Goal: Use online tool/utility: Utilize a website feature to perform a specific function

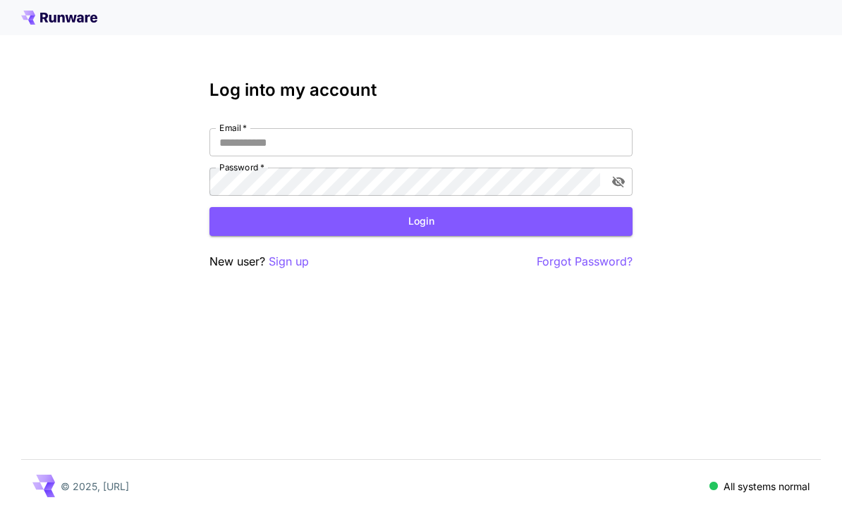
click at [519, 141] on input "Email   *" at bounding box center [420, 142] width 423 height 28
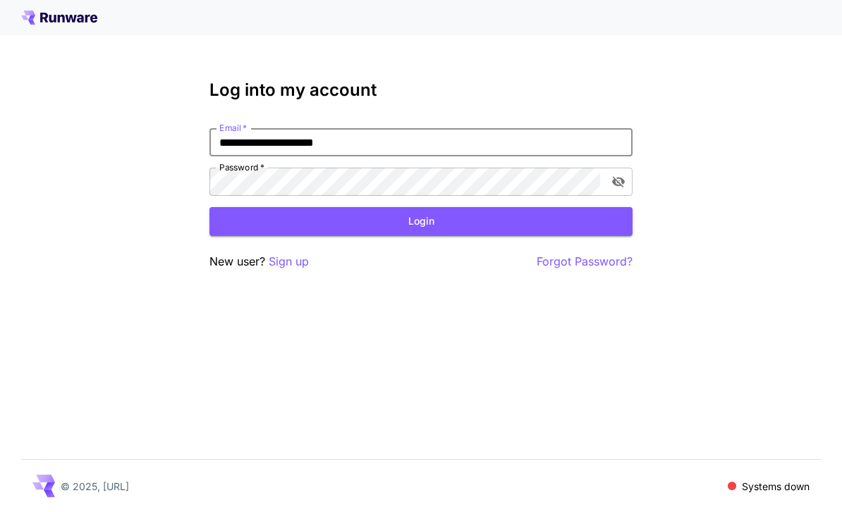
type input "**********"
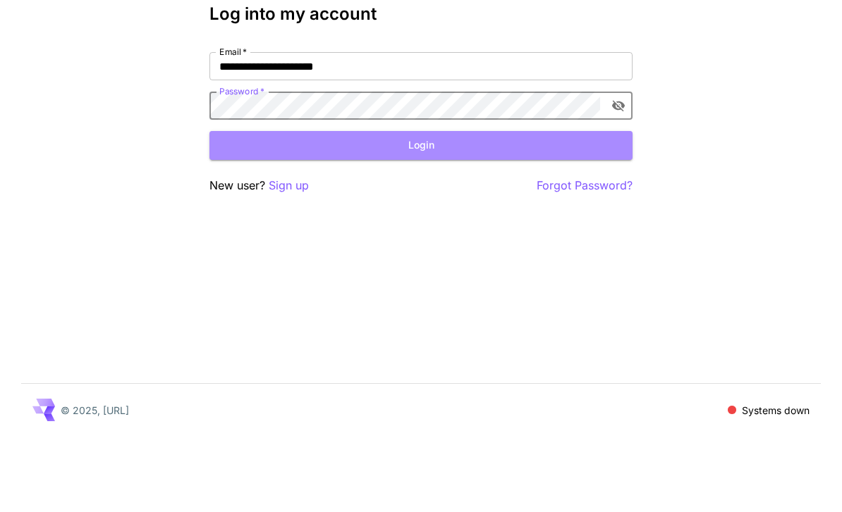
click at [474, 207] on button "Login" at bounding box center [420, 221] width 423 height 29
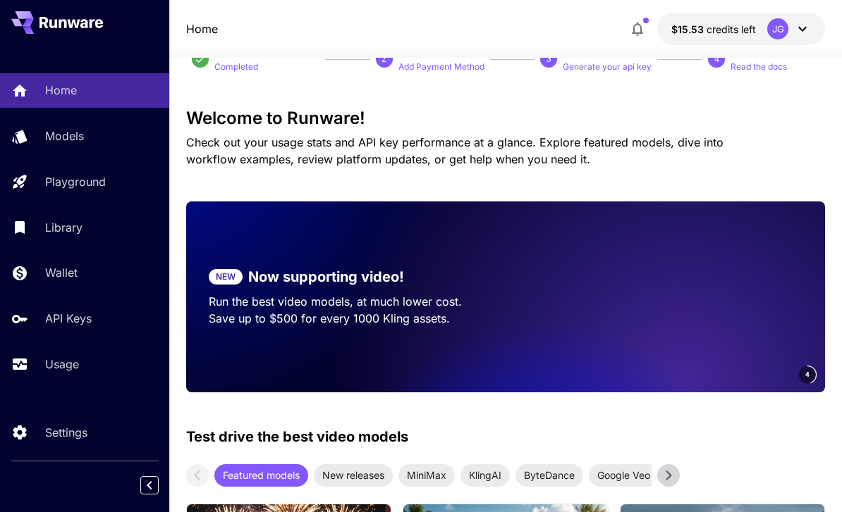
click at [54, 362] on p "Usage" at bounding box center [62, 364] width 34 height 17
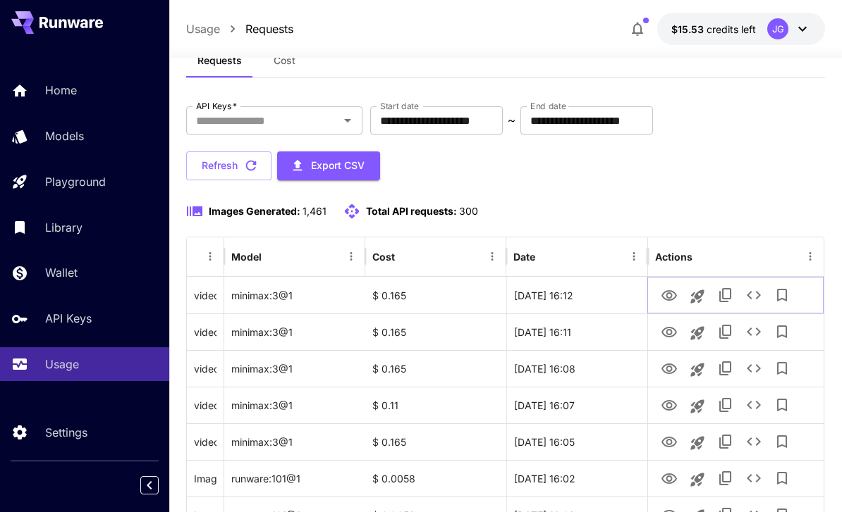
click at [670, 293] on icon "View Video" at bounding box center [669, 295] width 16 height 11
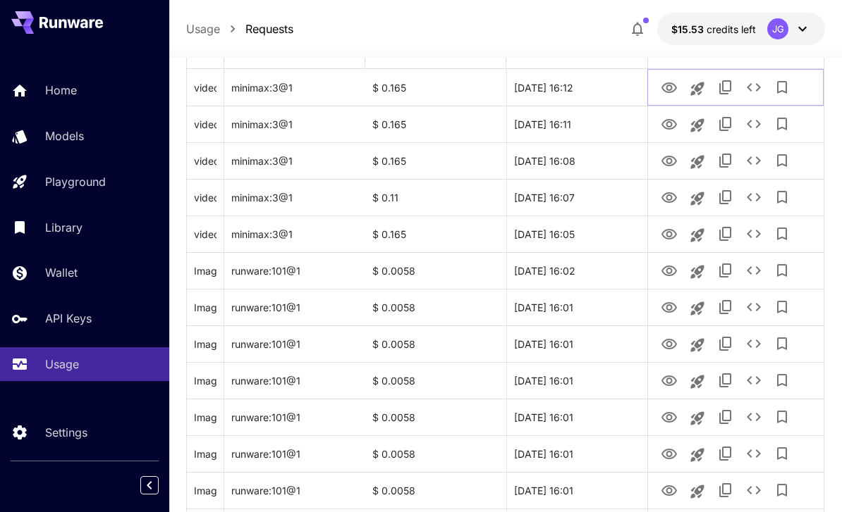
scroll to position [261, 0]
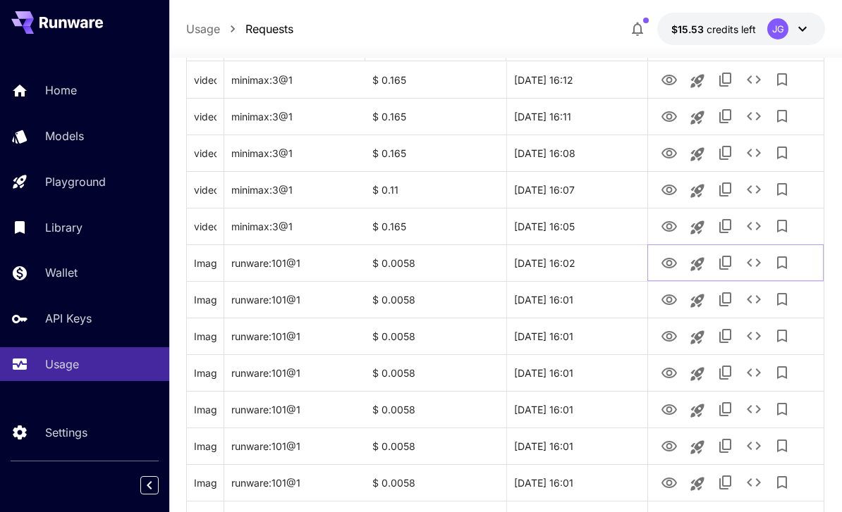
click at [670, 263] on icon "View Image" at bounding box center [668, 263] width 17 height 17
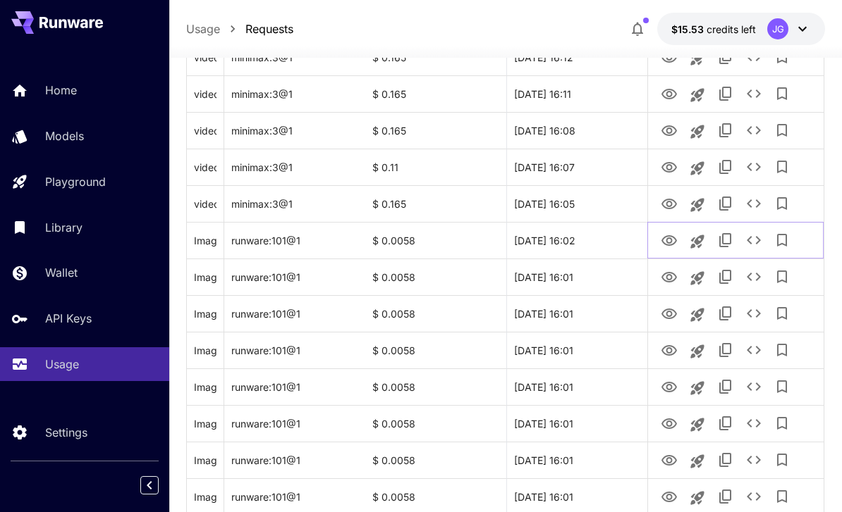
click at [697, 244] on icon "Launch in playground" at bounding box center [697, 241] width 17 height 17
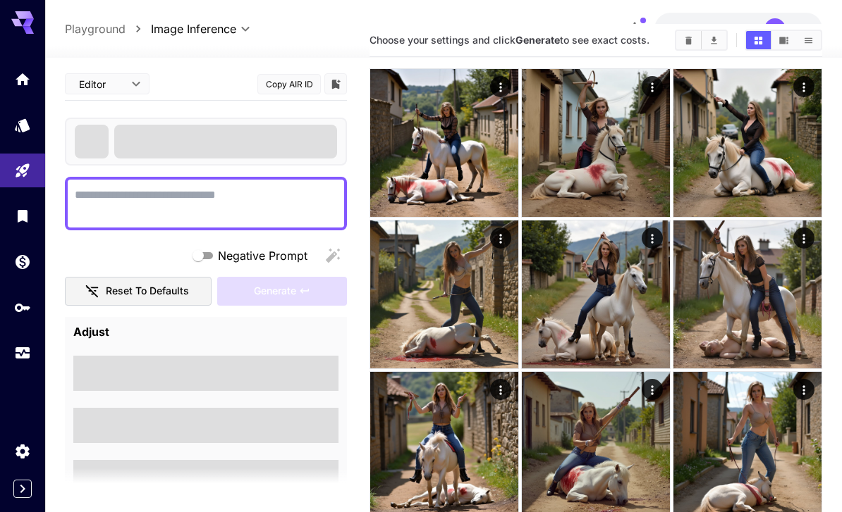
type textarea "**********"
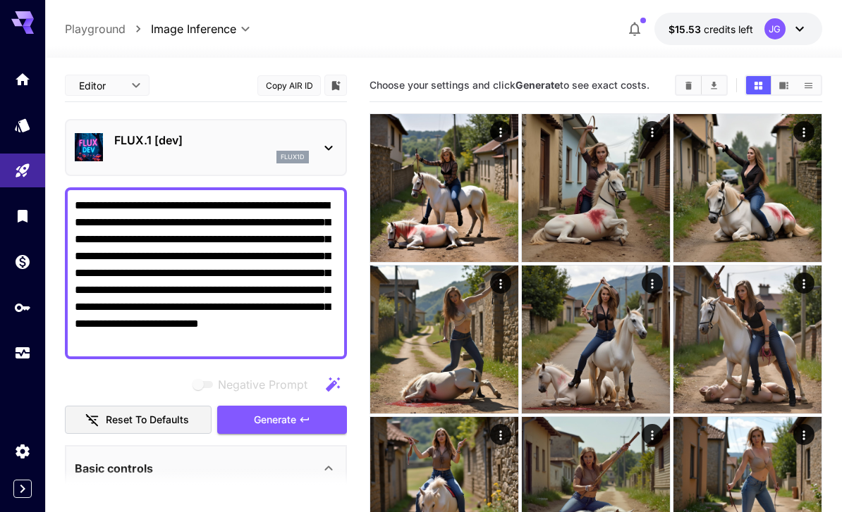
click at [28, 122] on icon "Models" at bounding box center [22, 124] width 15 height 13
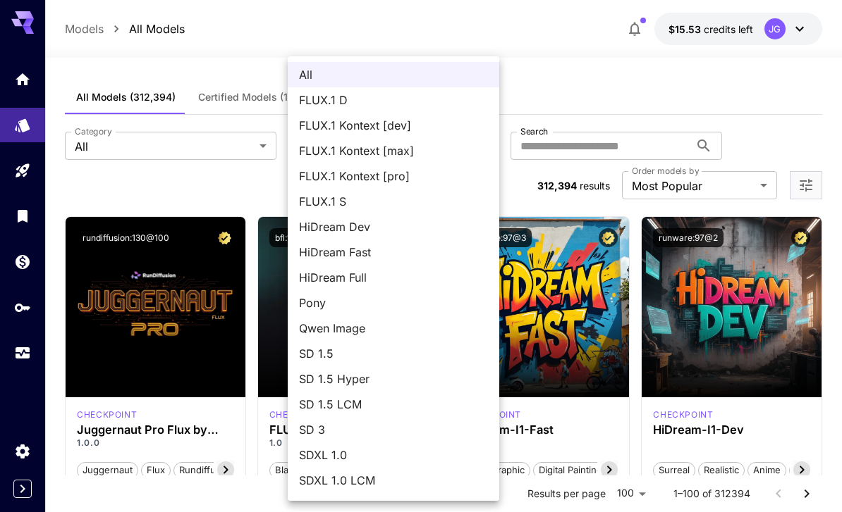
click at [328, 99] on span "FLUX.1 D" at bounding box center [393, 100] width 189 height 17
type input "******"
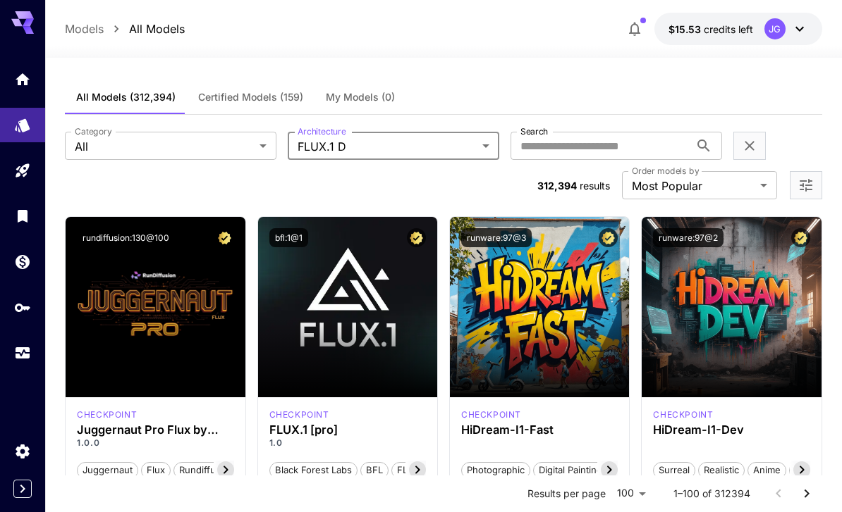
click at [589, 150] on input "Search" at bounding box center [599, 146] width 179 height 28
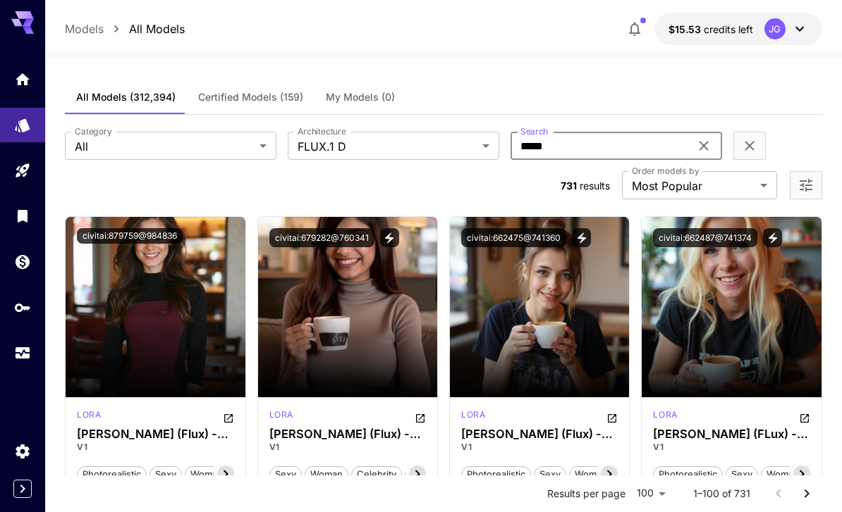
type input "*****"
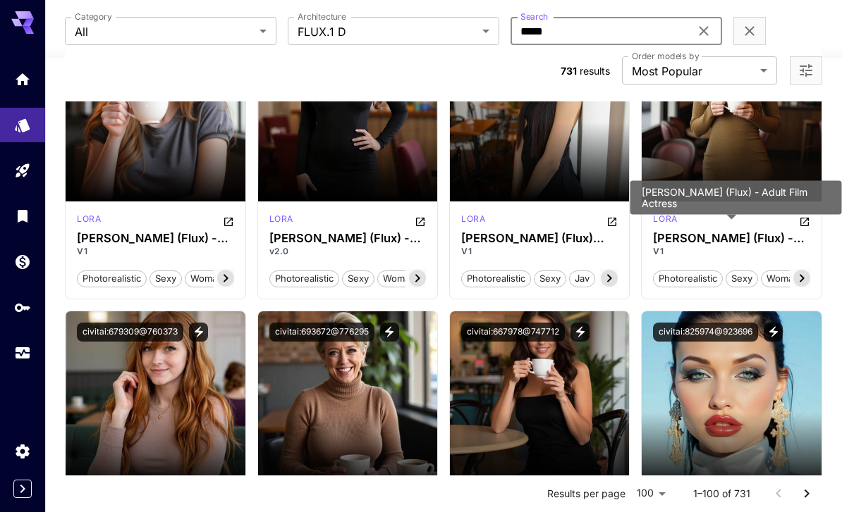
scroll to position [3099, 0]
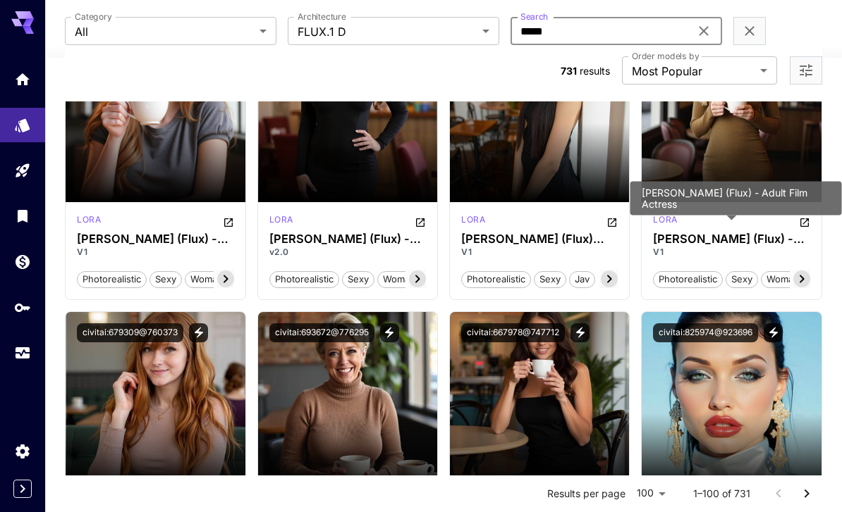
click at [368, 400] on span "Launch in Playground" at bounding box center [339, 402] width 106 height 12
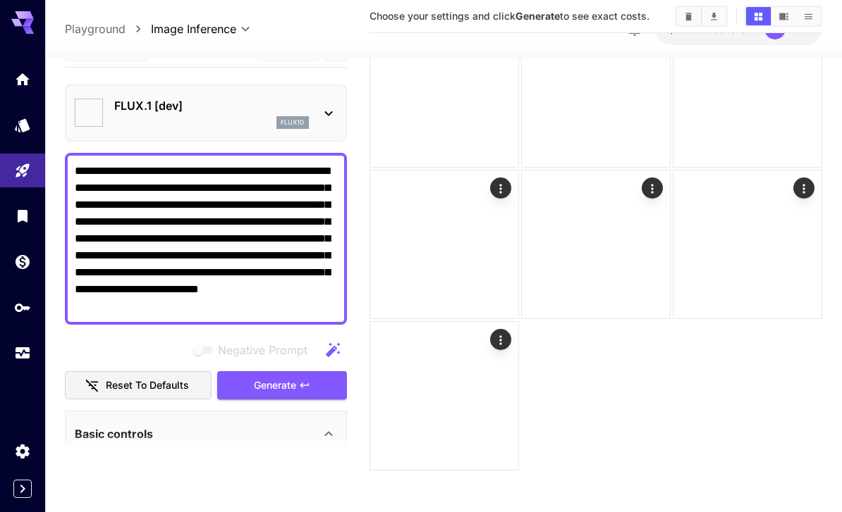
type input "**********"
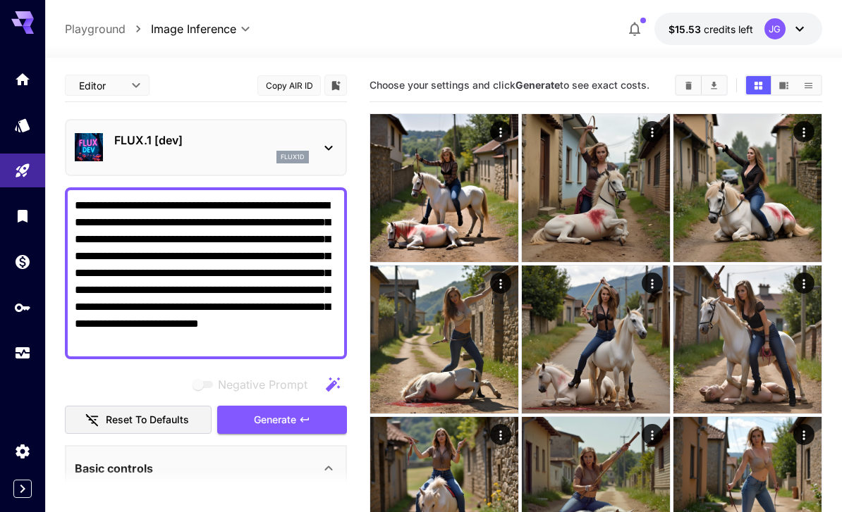
click at [686, 82] on icon "Clear Images" at bounding box center [689, 85] width 6 height 8
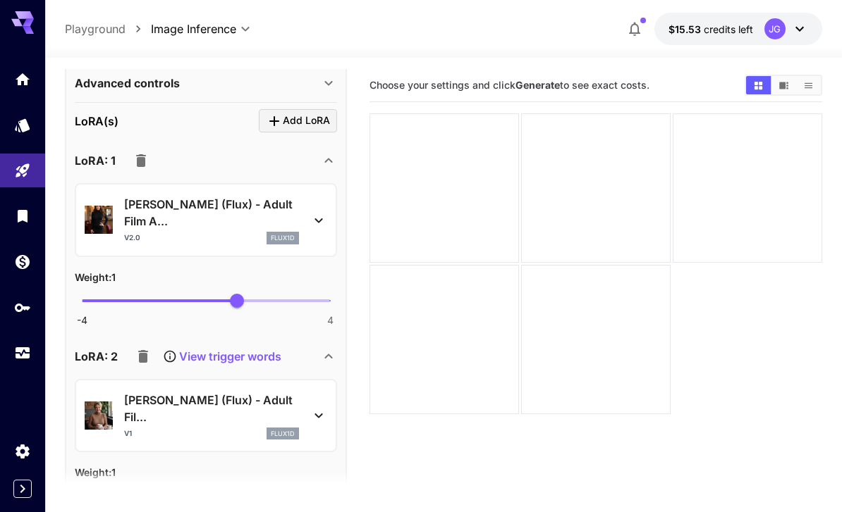
scroll to position [657, 0]
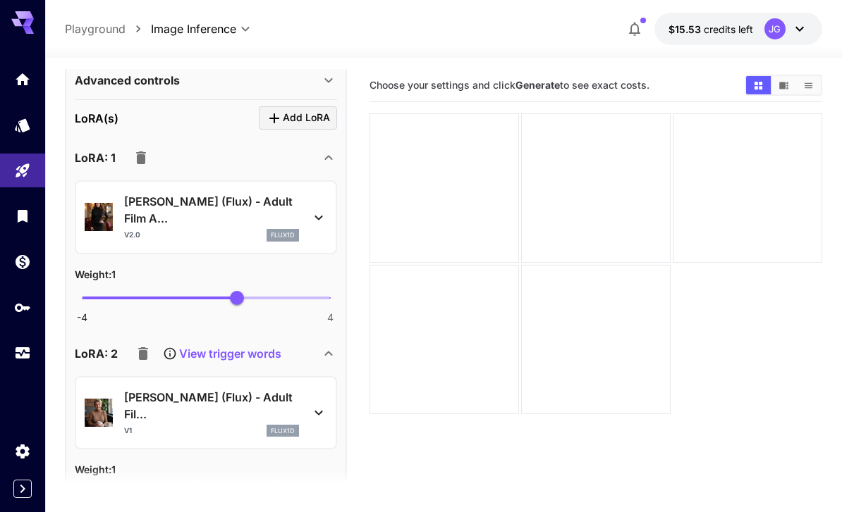
click at [135, 154] on icon "button" at bounding box center [141, 157] width 17 height 17
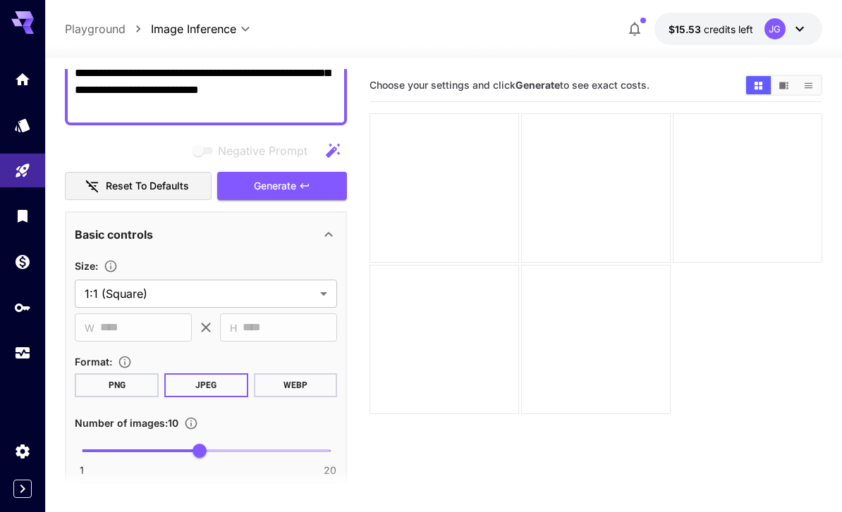
scroll to position [235, 0]
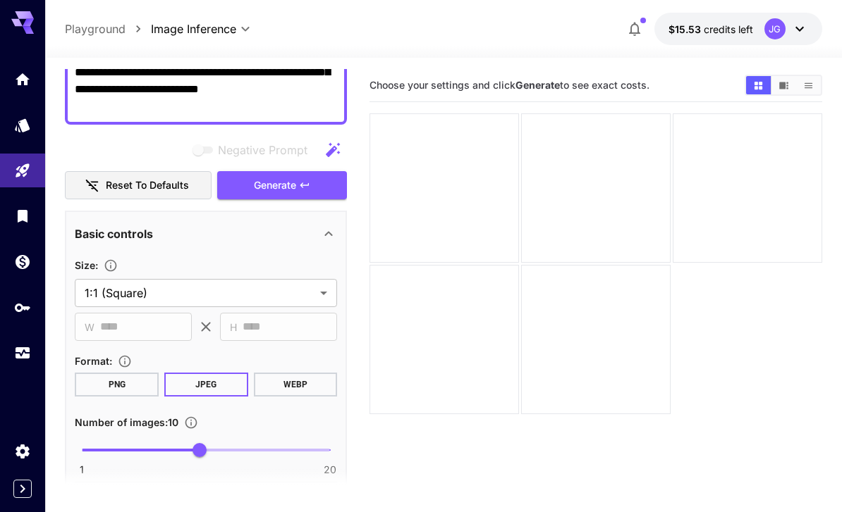
click at [307, 190] on icon "button" at bounding box center [304, 185] width 11 height 11
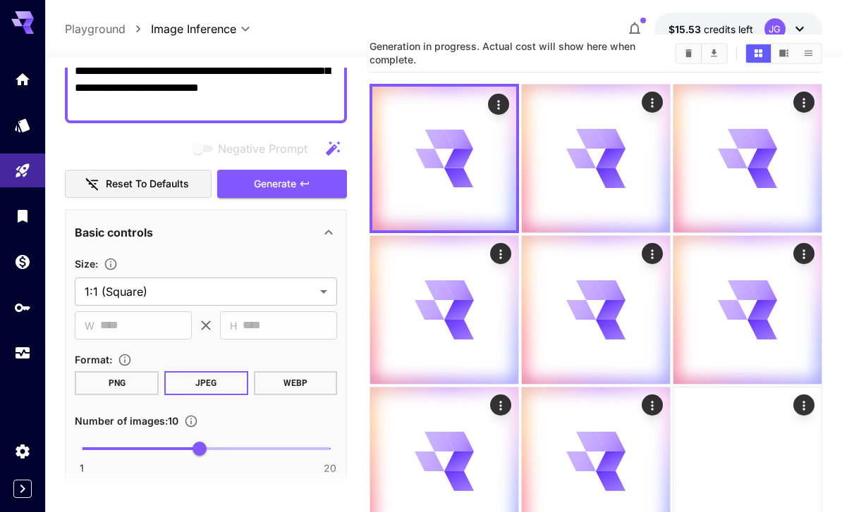
scroll to position [0, 0]
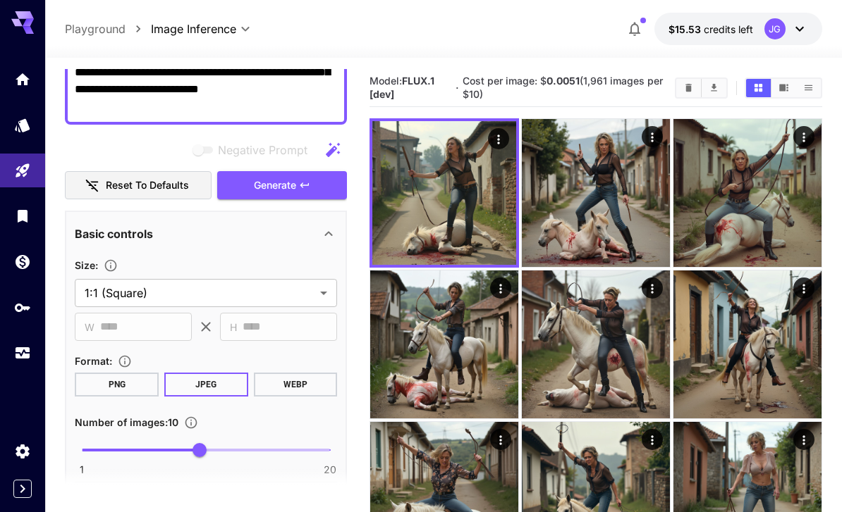
click at [0, 0] on icon "Open in fullscreen" at bounding box center [0, 0] width 0 height 0
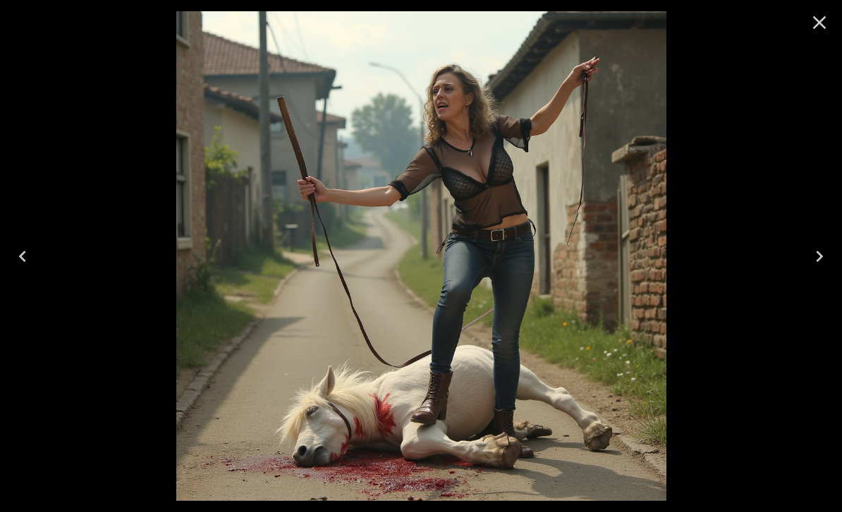
click at [818, 252] on icon "Next" at bounding box center [818, 256] width 7 height 11
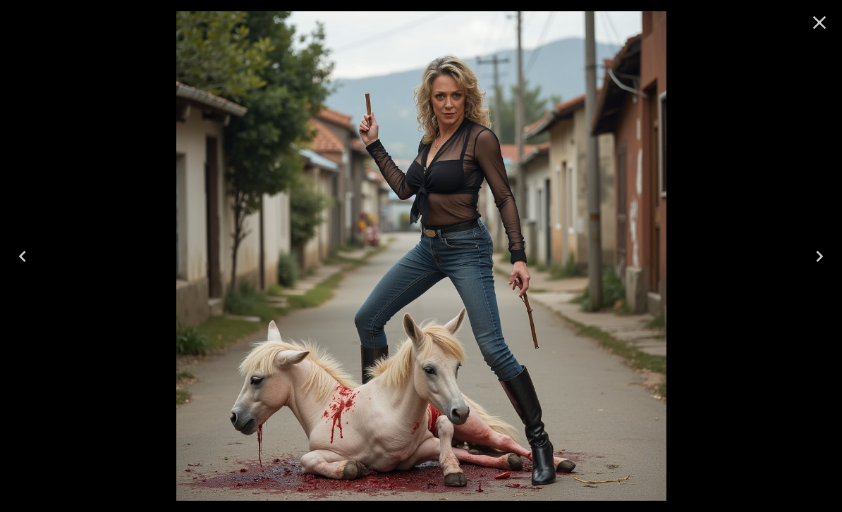
click at [820, 248] on icon "Next" at bounding box center [819, 256] width 23 height 23
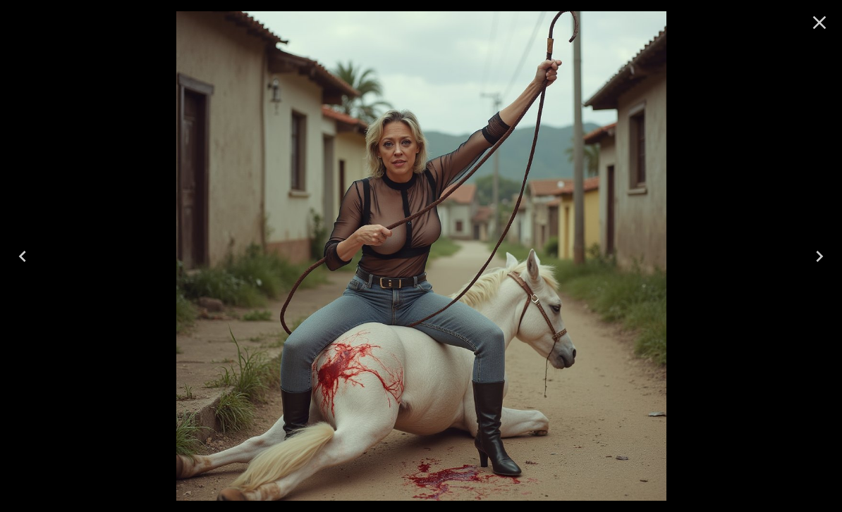
click at [820, 245] on icon "Next" at bounding box center [819, 256] width 23 height 23
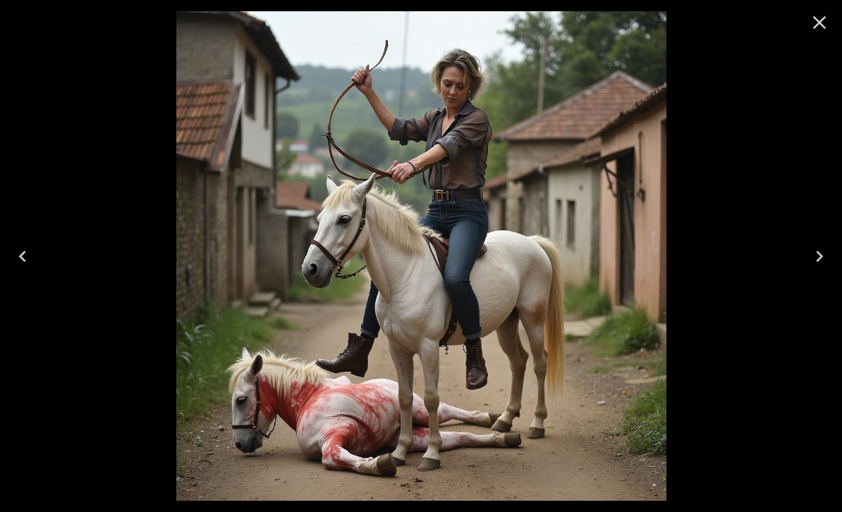
click at [819, 237] on button "Next" at bounding box center [818, 256] width 45 height 56
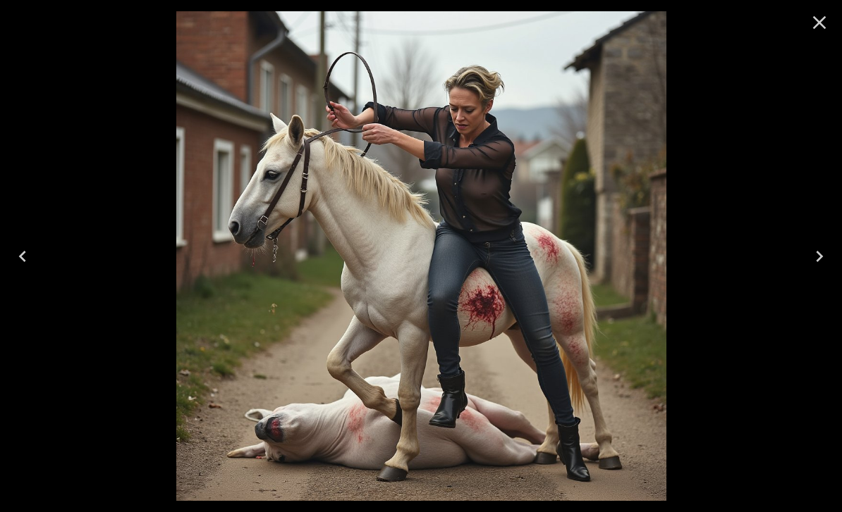
click at [821, 239] on button "Next" at bounding box center [818, 256] width 45 height 56
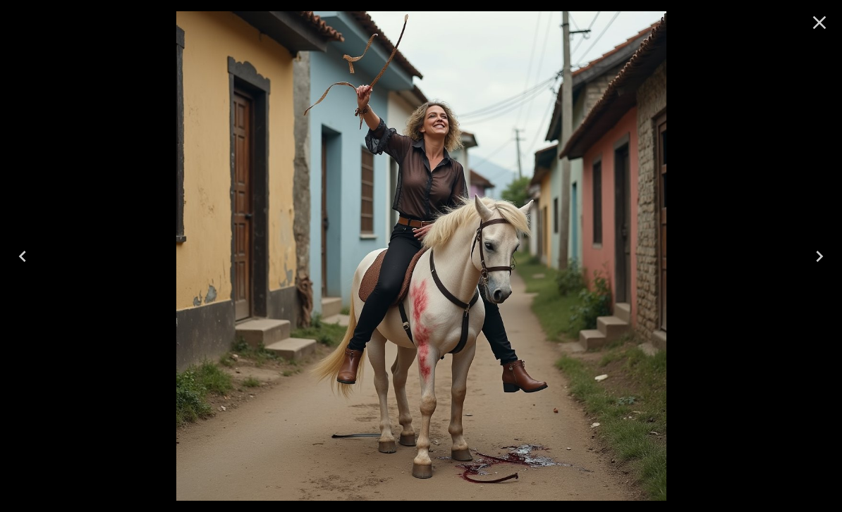
click at [823, 237] on button "Next" at bounding box center [818, 256] width 45 height 56
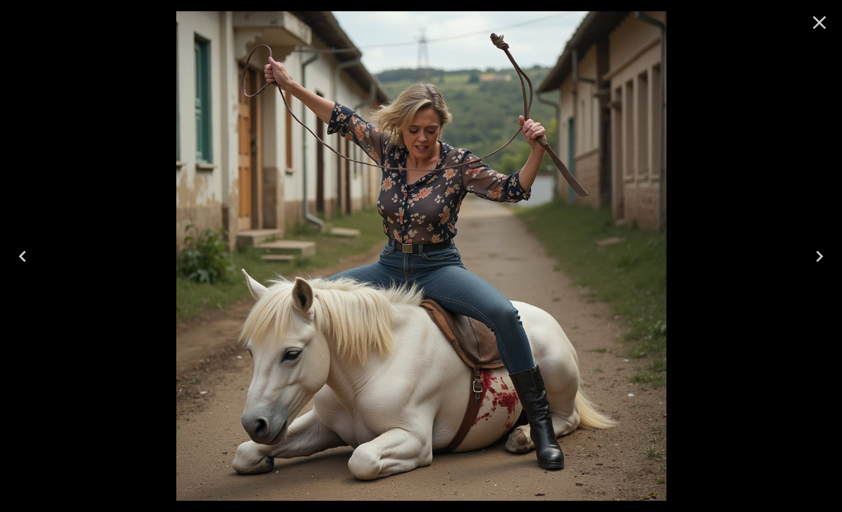
click at [817, 238] on button "Next" at bounding box center [818, 256] width 45 height 56
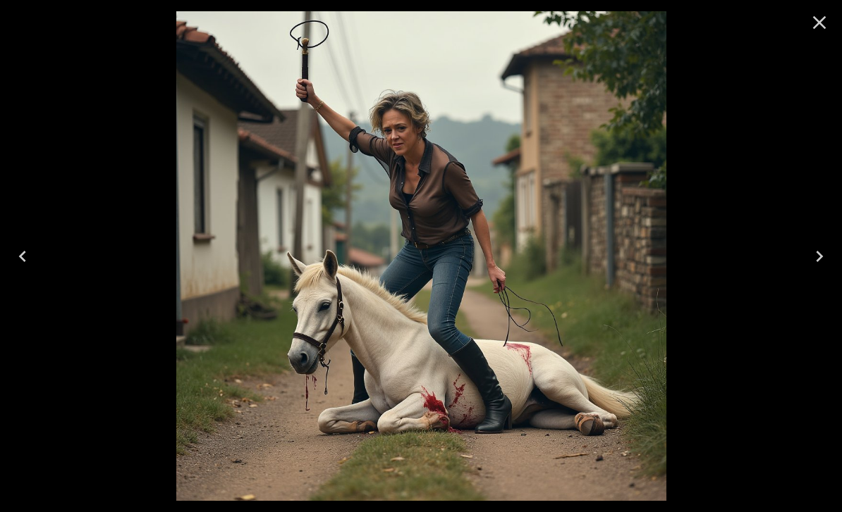
click at [817, 240] on button "Next" at bounding box center [818, 256] width 45 height 56
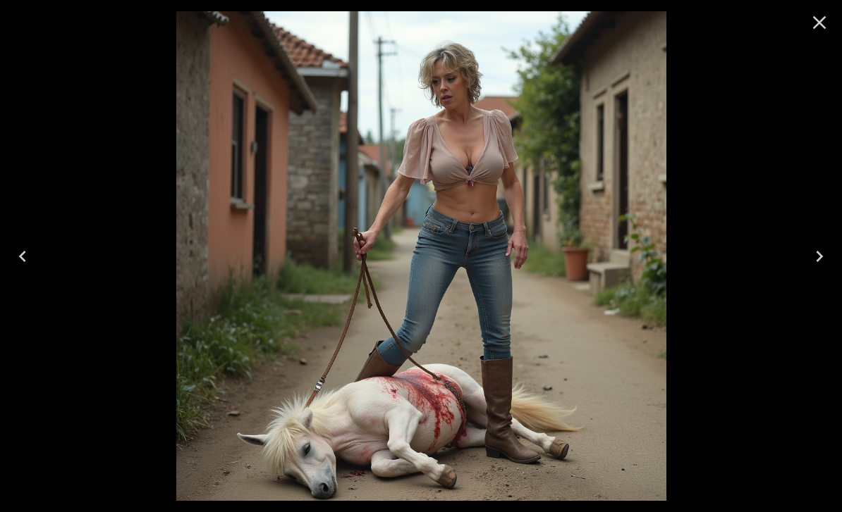
click at [817, 238] on button "Next" at bounding box center [818, 256] width 45 height 56
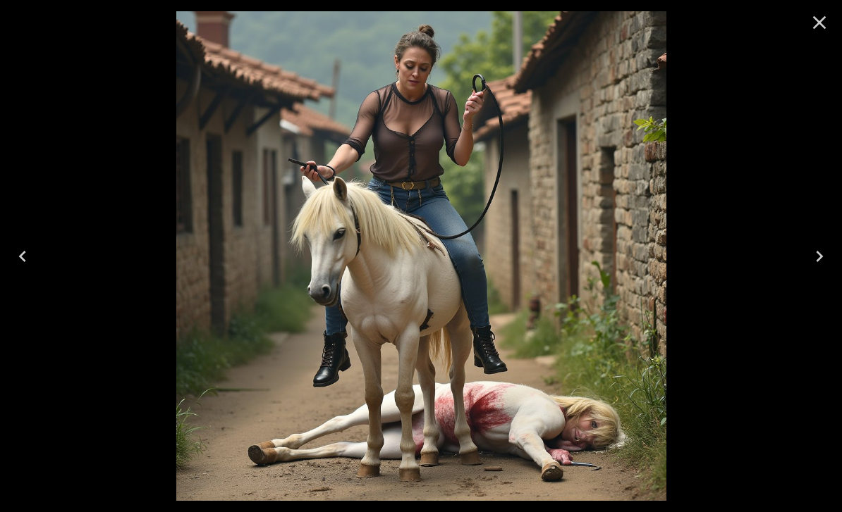
click at [819, 240] on button "Next" at bounding box center [818, 256] width 45 height 56
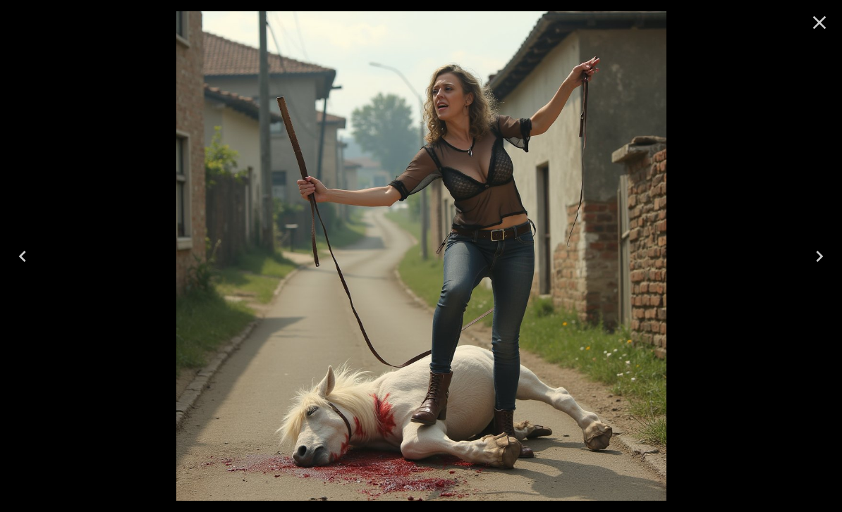
click at [818, 235] on button "Next" at bounding box center [818, 256] width 45 height 56
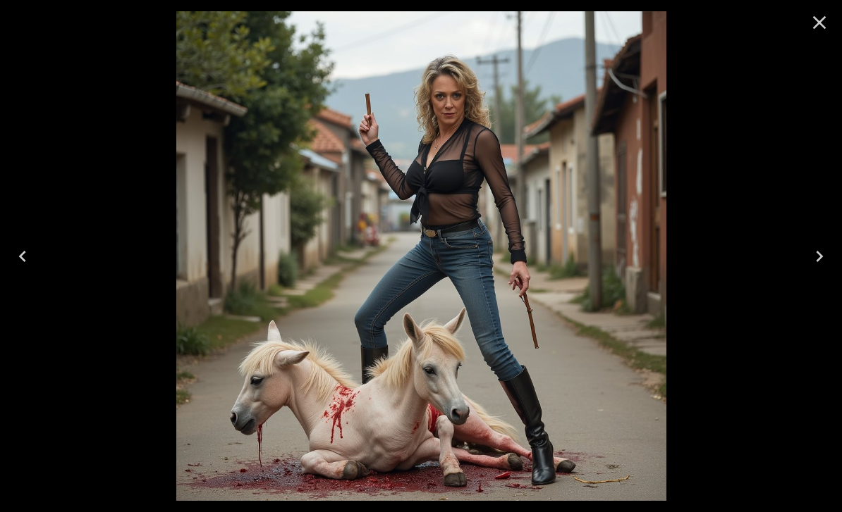
click at [823, 10] on button "Close" at bounding box center [819, 23] width 34 height 34
